Goal: Check status: Check status

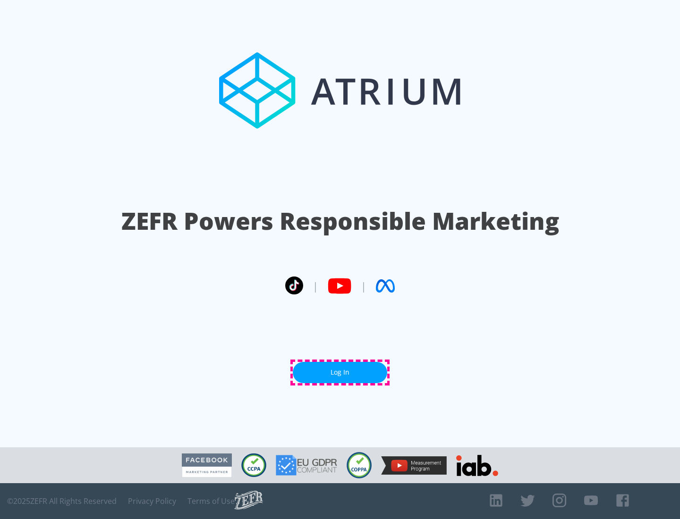
click at [340, 372] on link "Log In" at bounding box center [340, 372] width 94 height 21
